Goal: Task Accomplishment & Management: Manage account settings

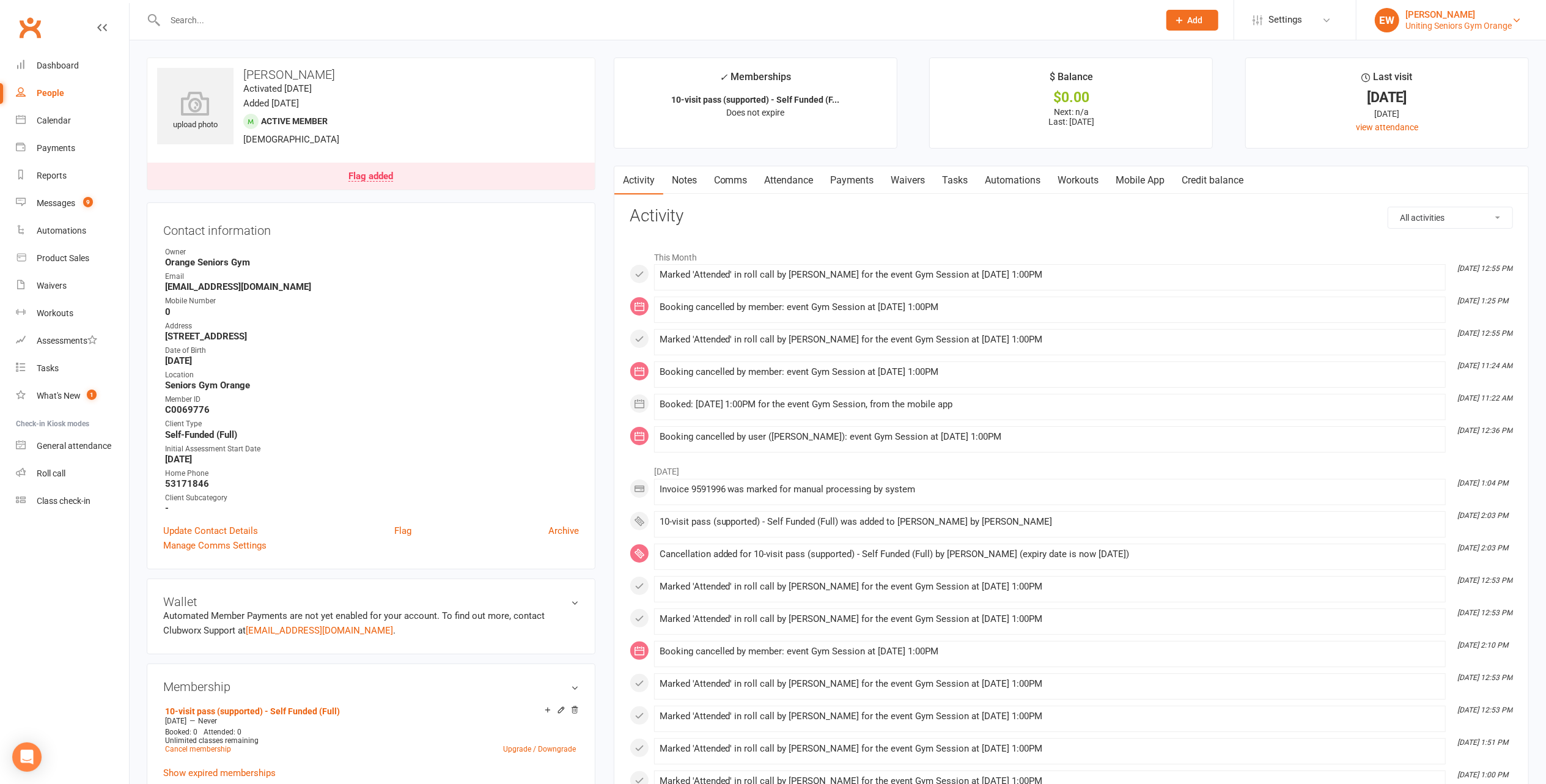
click at [1493, 9] on div "[PERSON_NAME]" at bounding box center [1459, 15] width 107 height 11
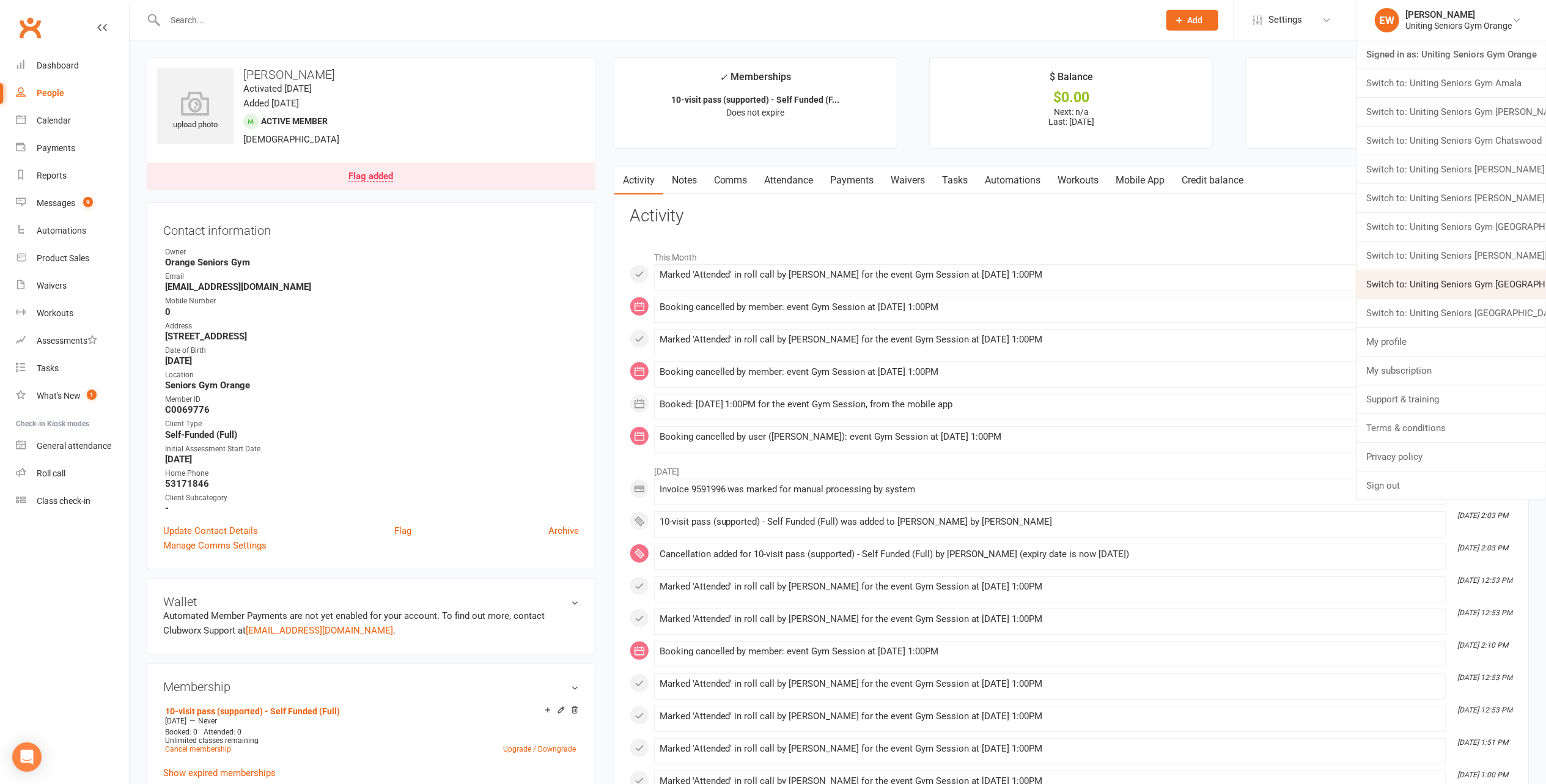
click at [1524, 287] on link "Switch to: Uniting Seniors Gym Waverley" at bounding box center [1451, 284] width 190 height 29
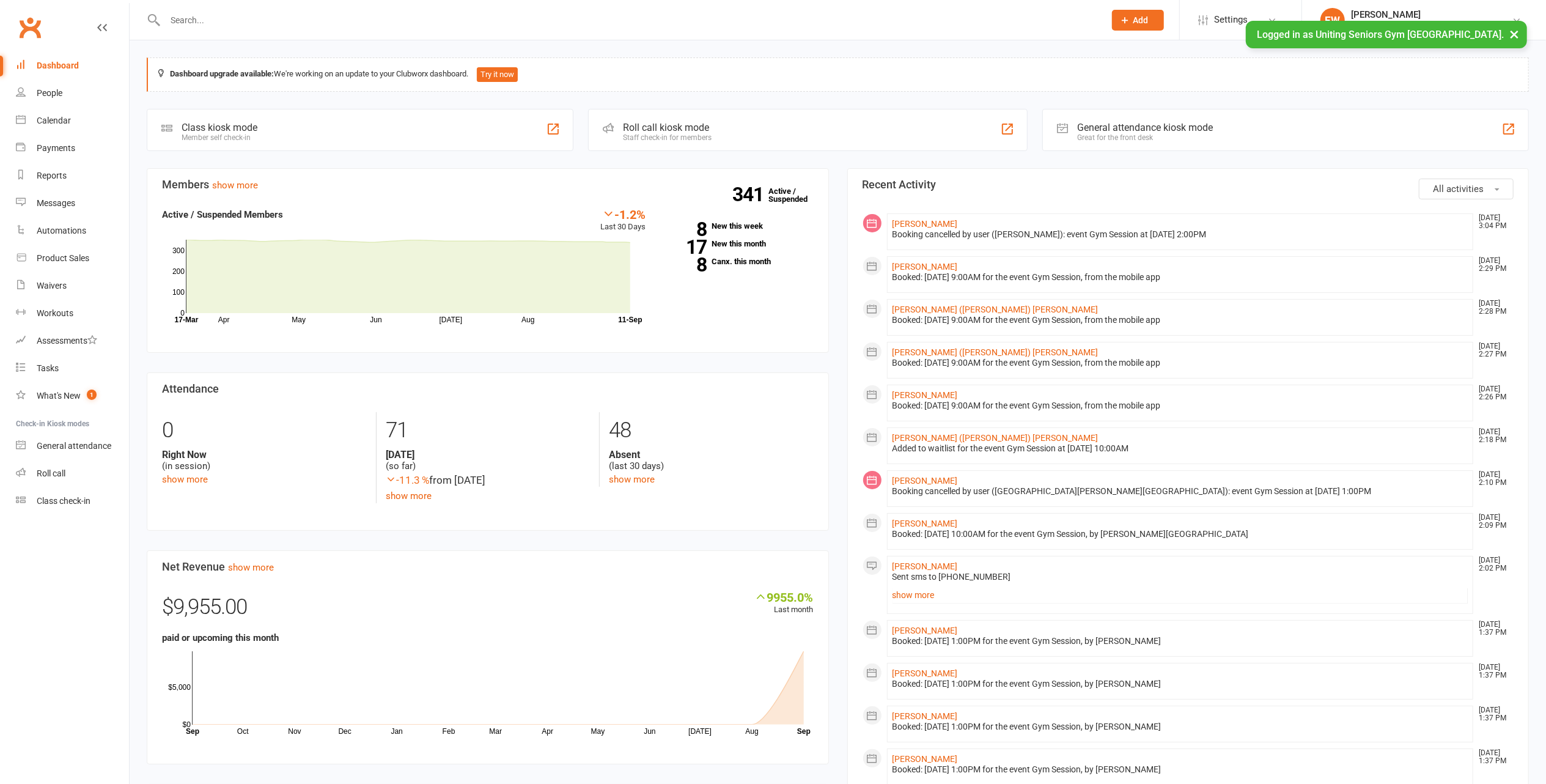
click at [1511, 36] on button "×" at bounding box center [1515, 34] width 22 height 27
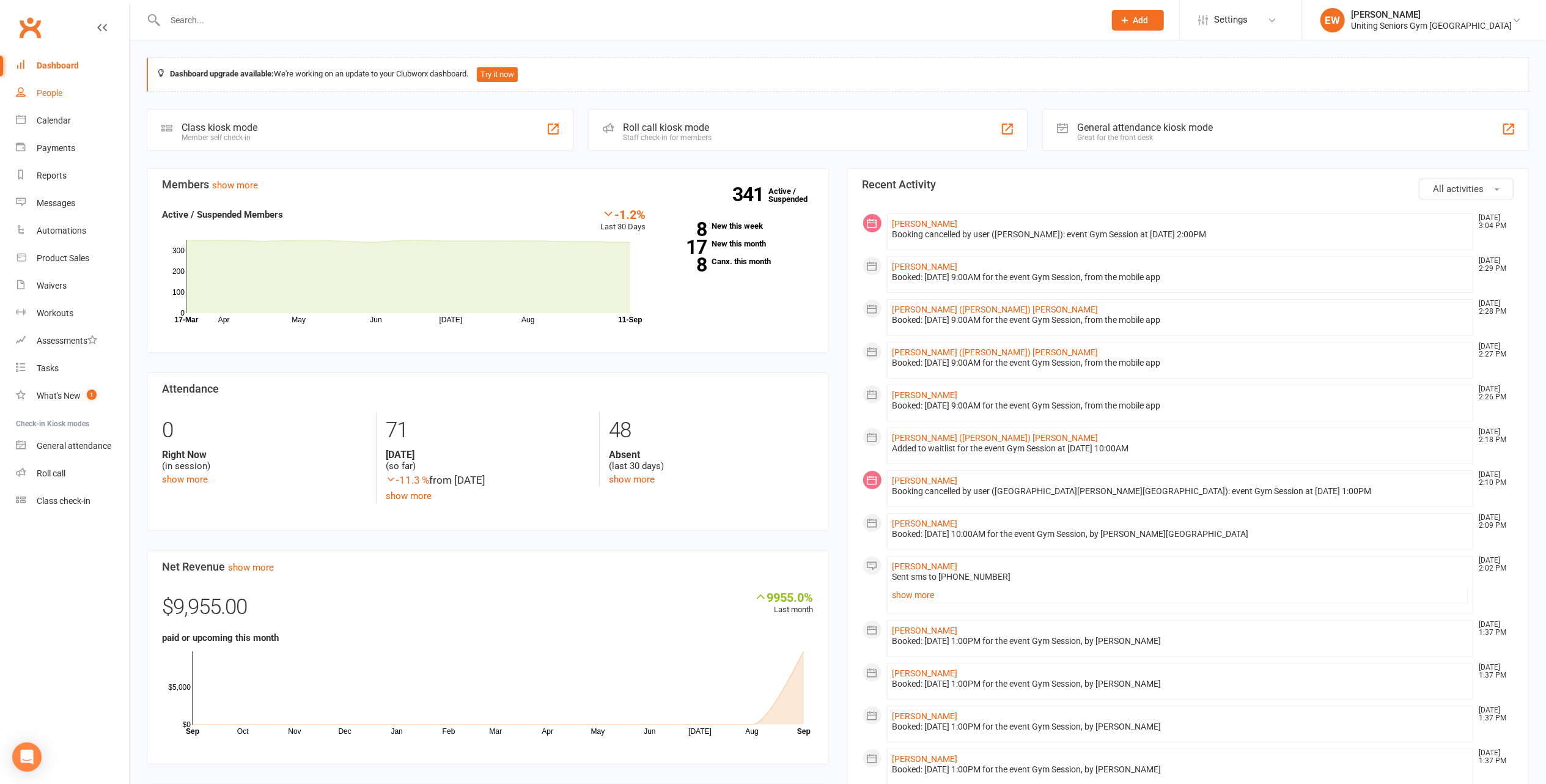
drag, startPoint x: 53, startPoint y: 86, endPoint x: 96, endPoint y: 82, distance: 43.2
click at [53, 86] on link "People" at bounding box center [72, 93] width 113 height 28
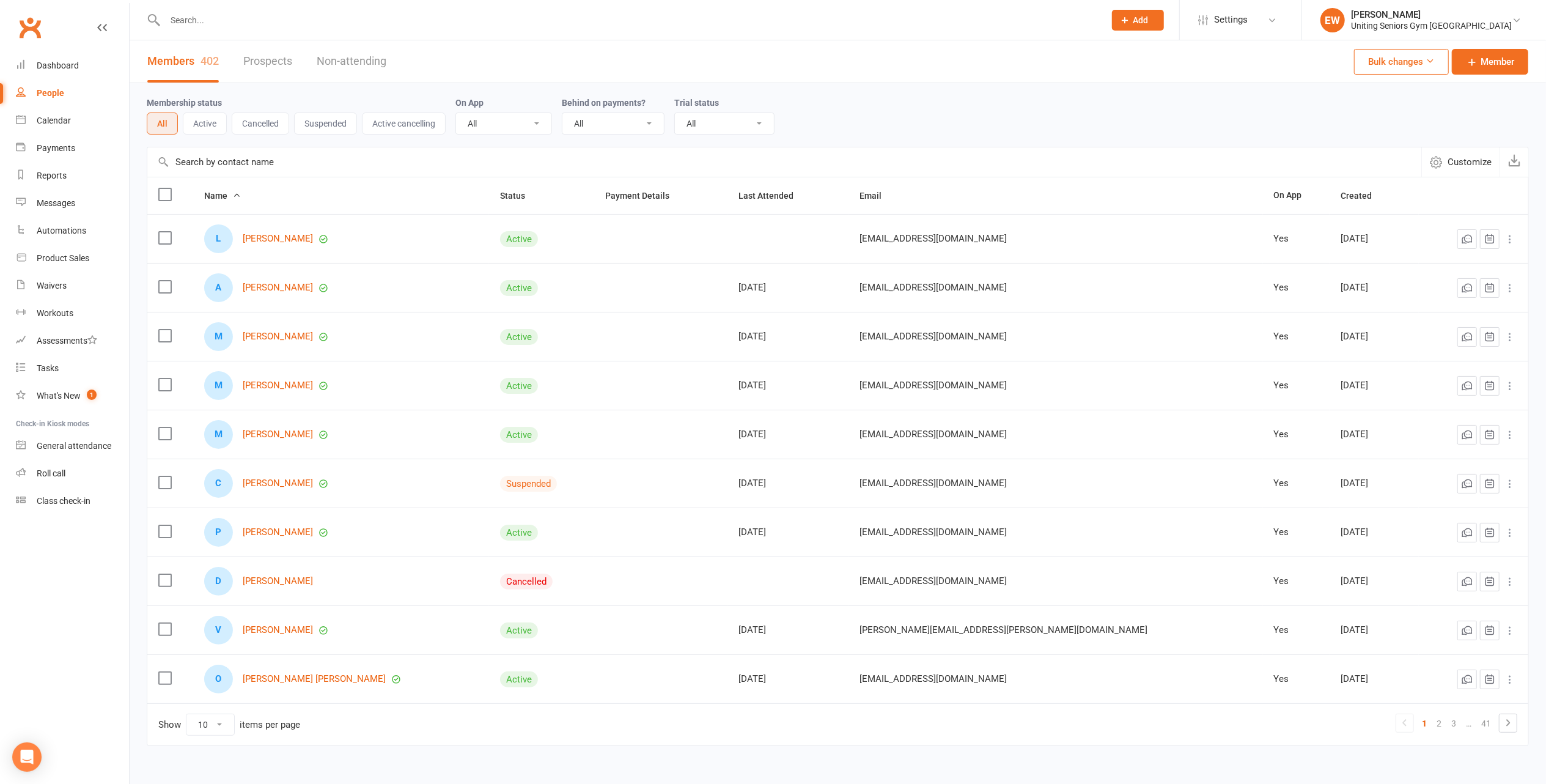
click at [258, 16] on input "text" at bounding box center [629, 20] width 935 height 17
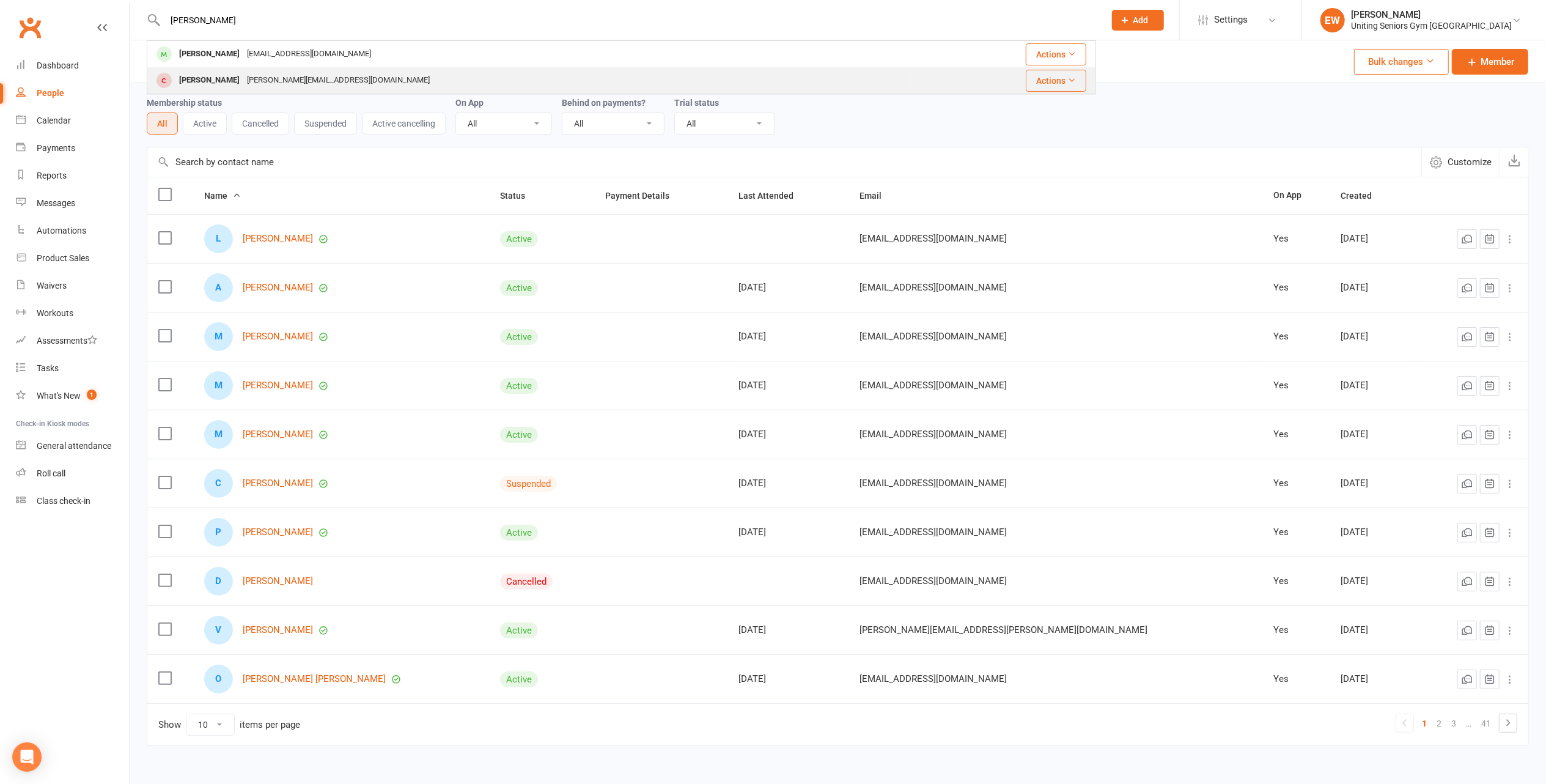
type input "[PERSON_NAME]"
click at [328, 76] on div "[PERSON_NAME][EMAIL_ADDRESS][DOMAIN_NAME]" at bounding box center [338, 80] width 190 height 17
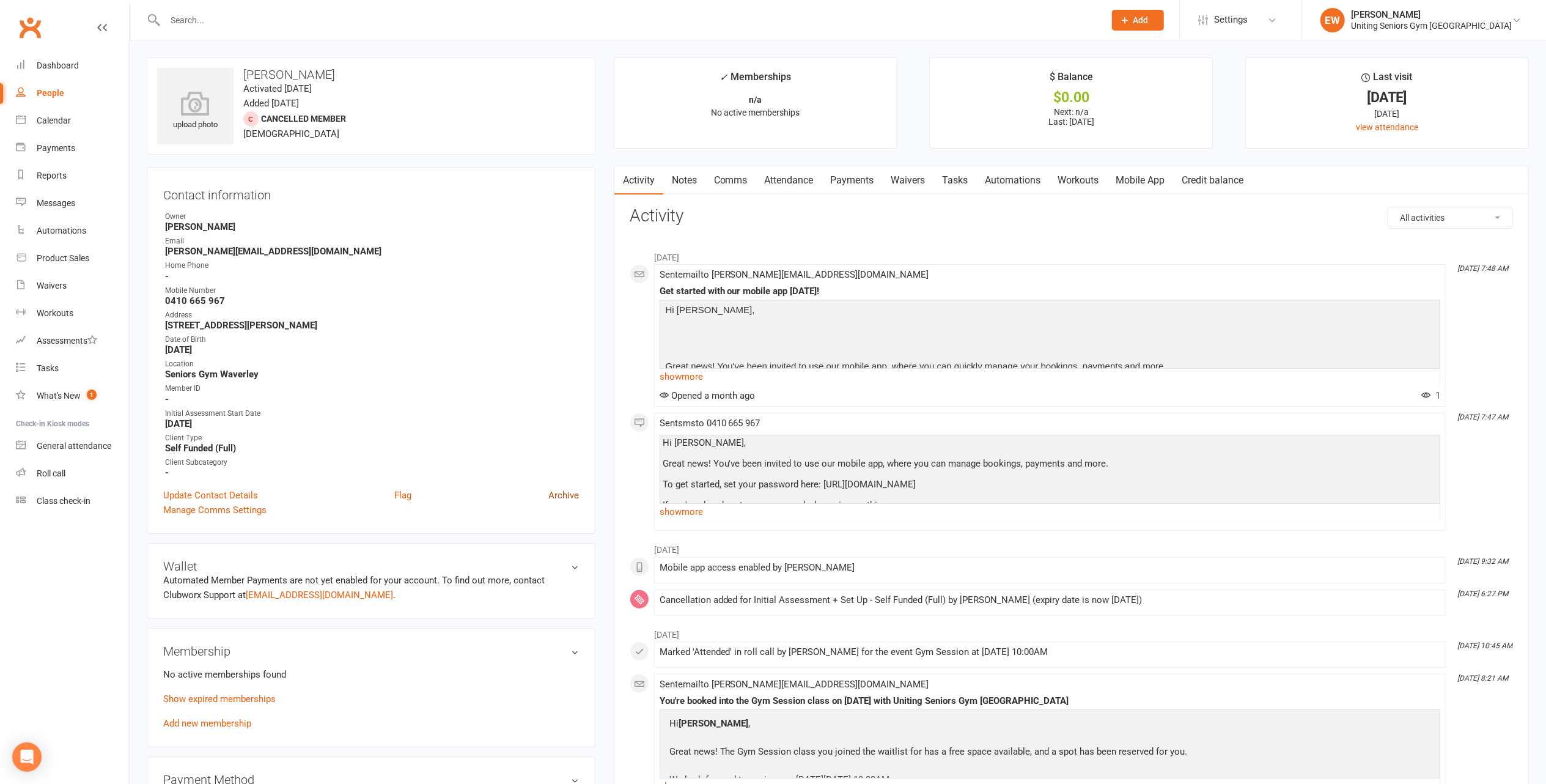
click at [555, 500] on link "Archive" at bounding box center [563, 495] width 30 height 15
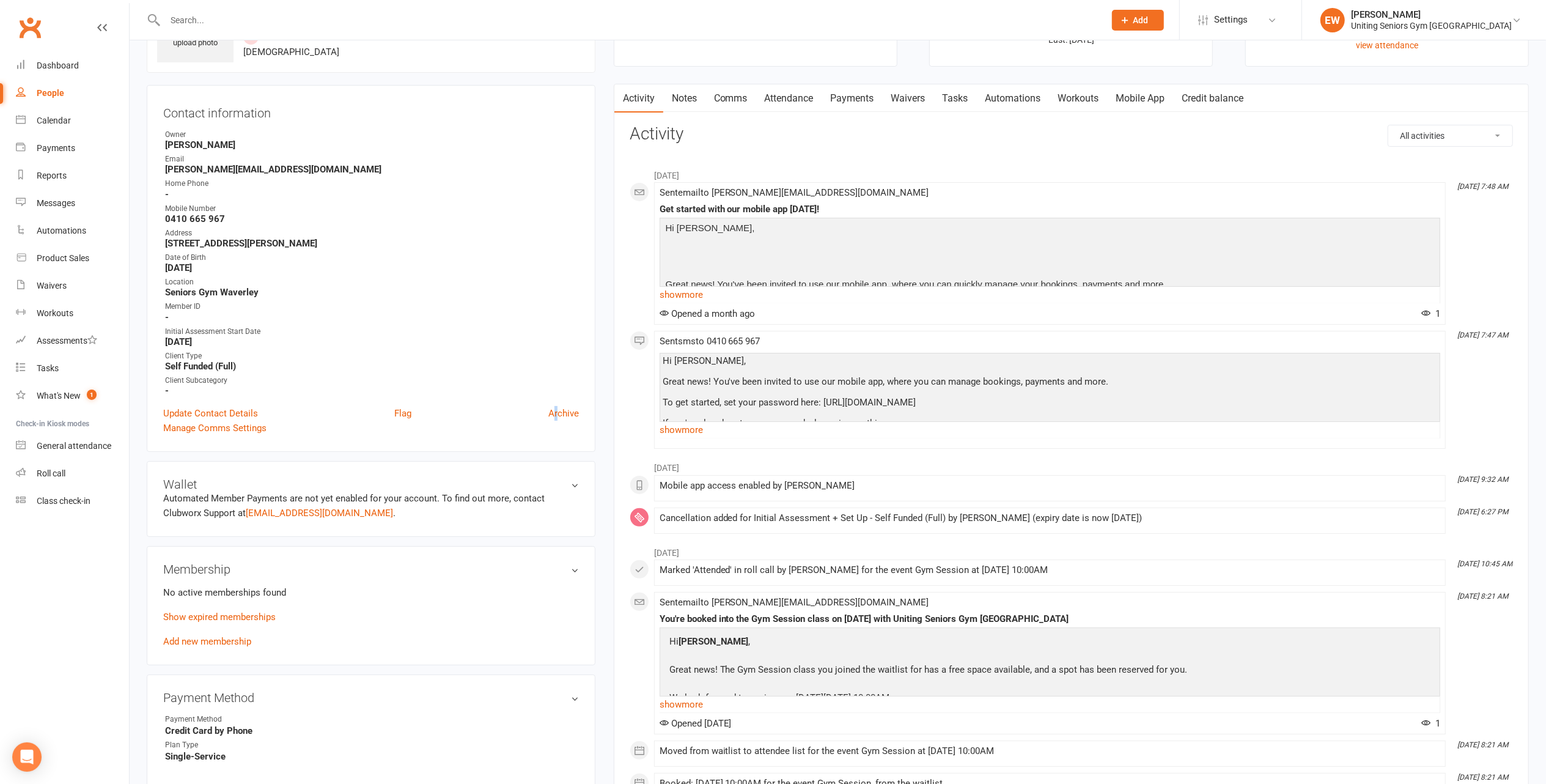
scroll to position [81, 0]
click at [564, 414] on link "Archive" at bounding box center [563, 414] width 30 height 15
